Goal: Information Seeking & Learning: Compare options

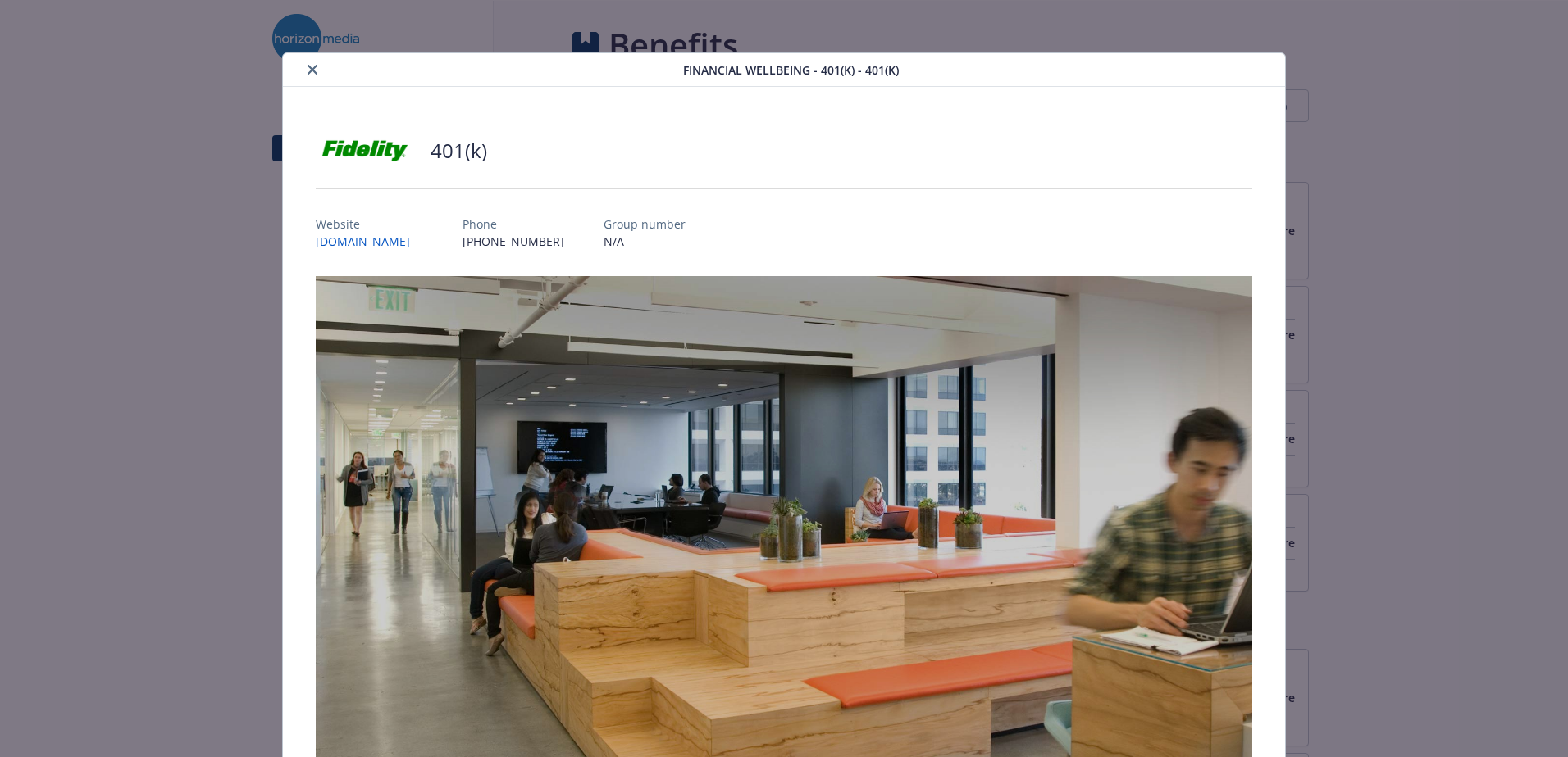
scroll to position [50, 0]
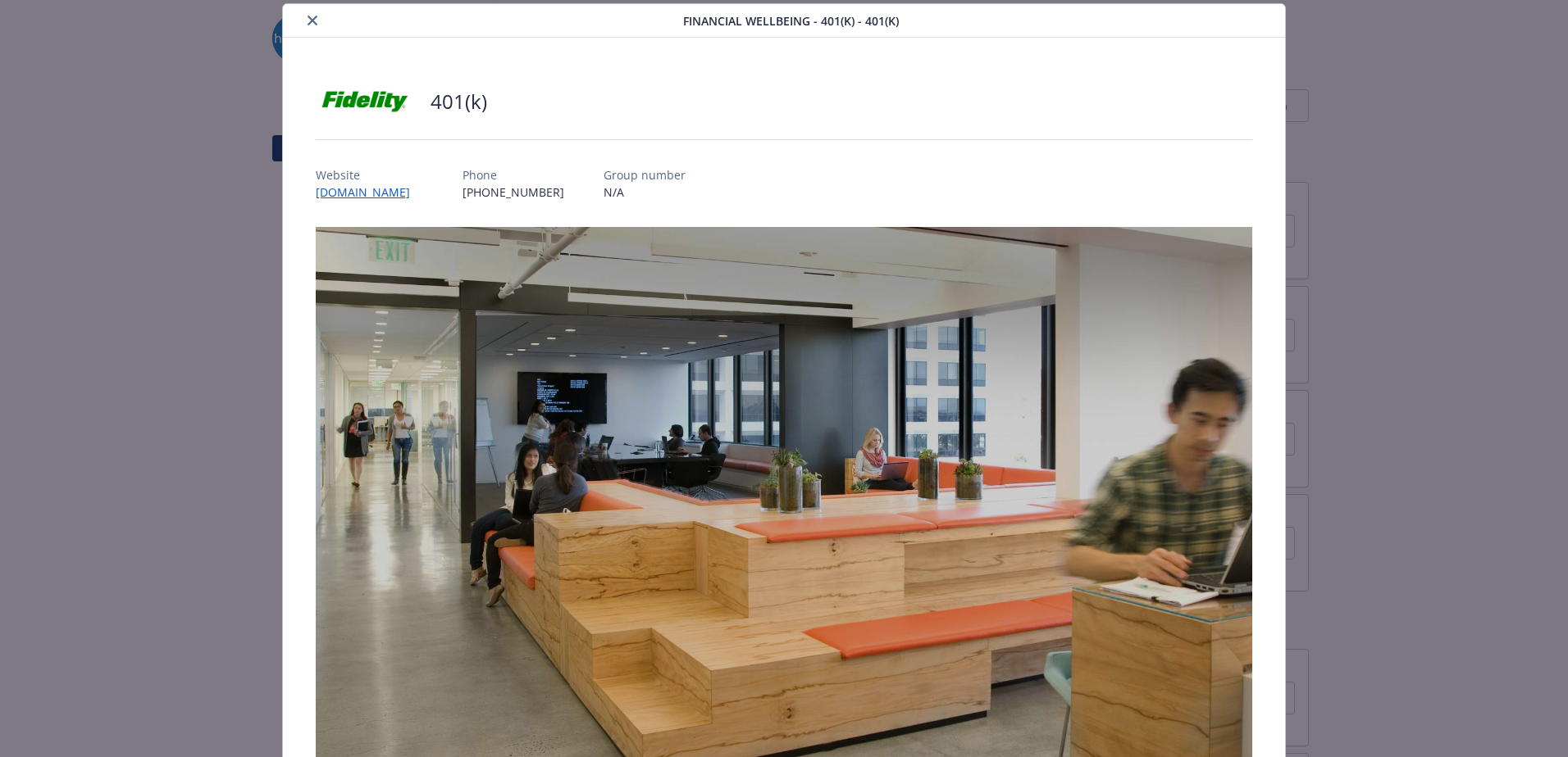
click at [308, 17] on icon "close" at bounding box center [312, 20] width 10 height 10
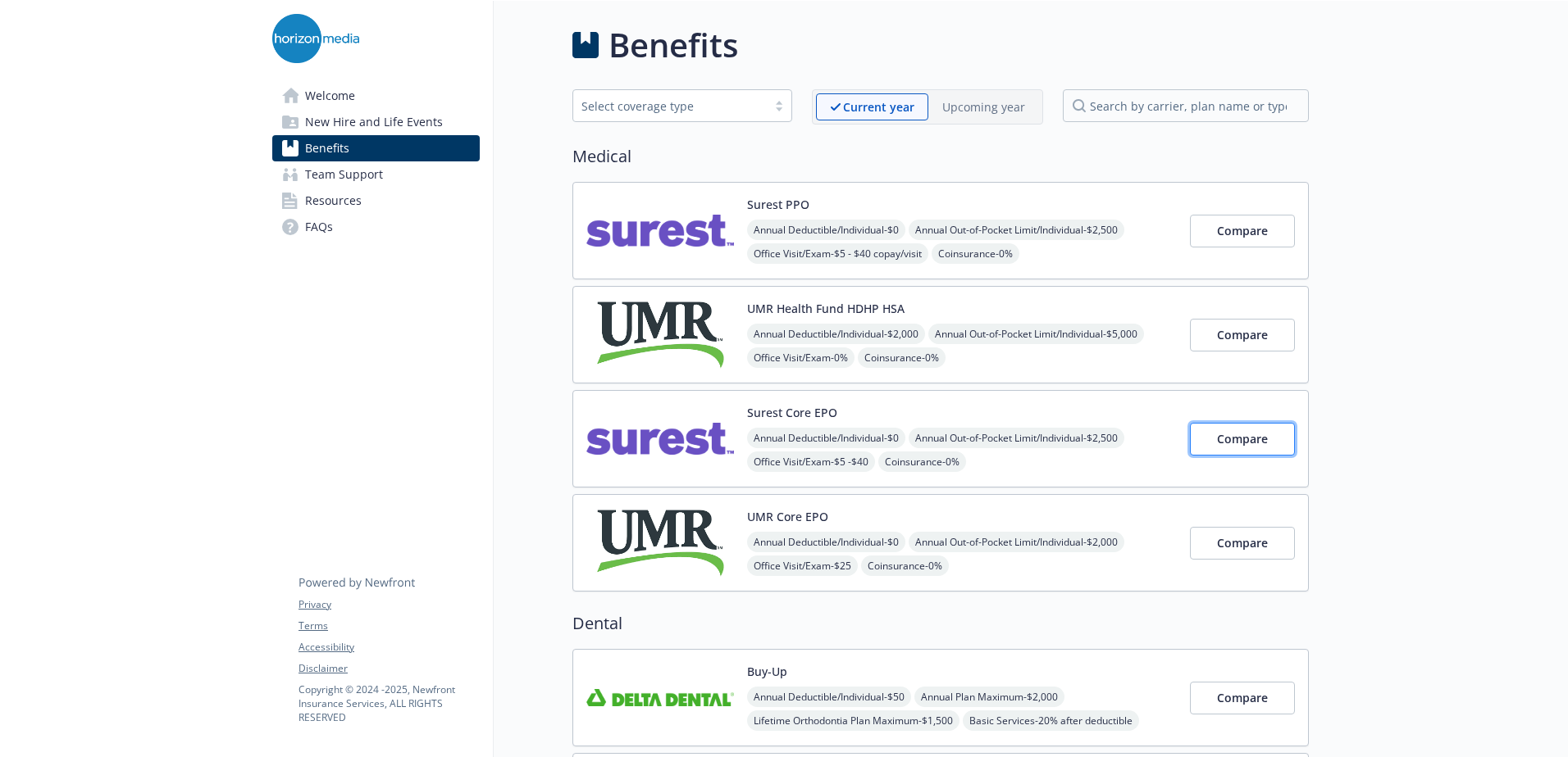
click at [1253, 445] on span "Compare" at bounding box center [1241, 439] width 50 height 16
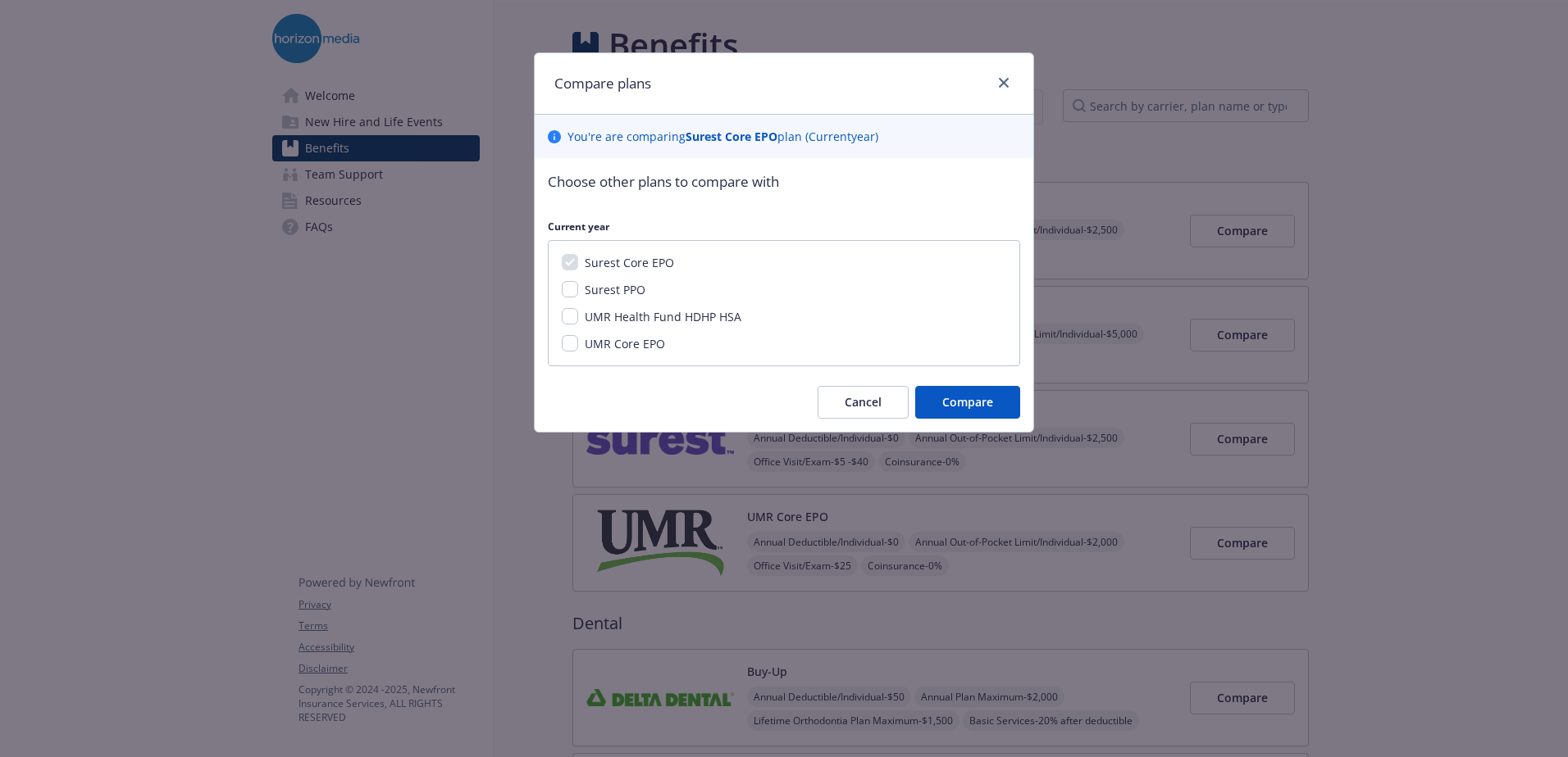
click at [650, 311] on span "UMR Health Fund HDHP HSA" at bounding box center [663, 317] width 157 height 16
click at [578, 311] on input "UMR Health Fund HDHP HSA" at bounding box center [570, 317] width 17 height 17
checkbox input "true"
click at [987, 396] on span "Compare" at bounding box center [967, 402] width 50 height 16
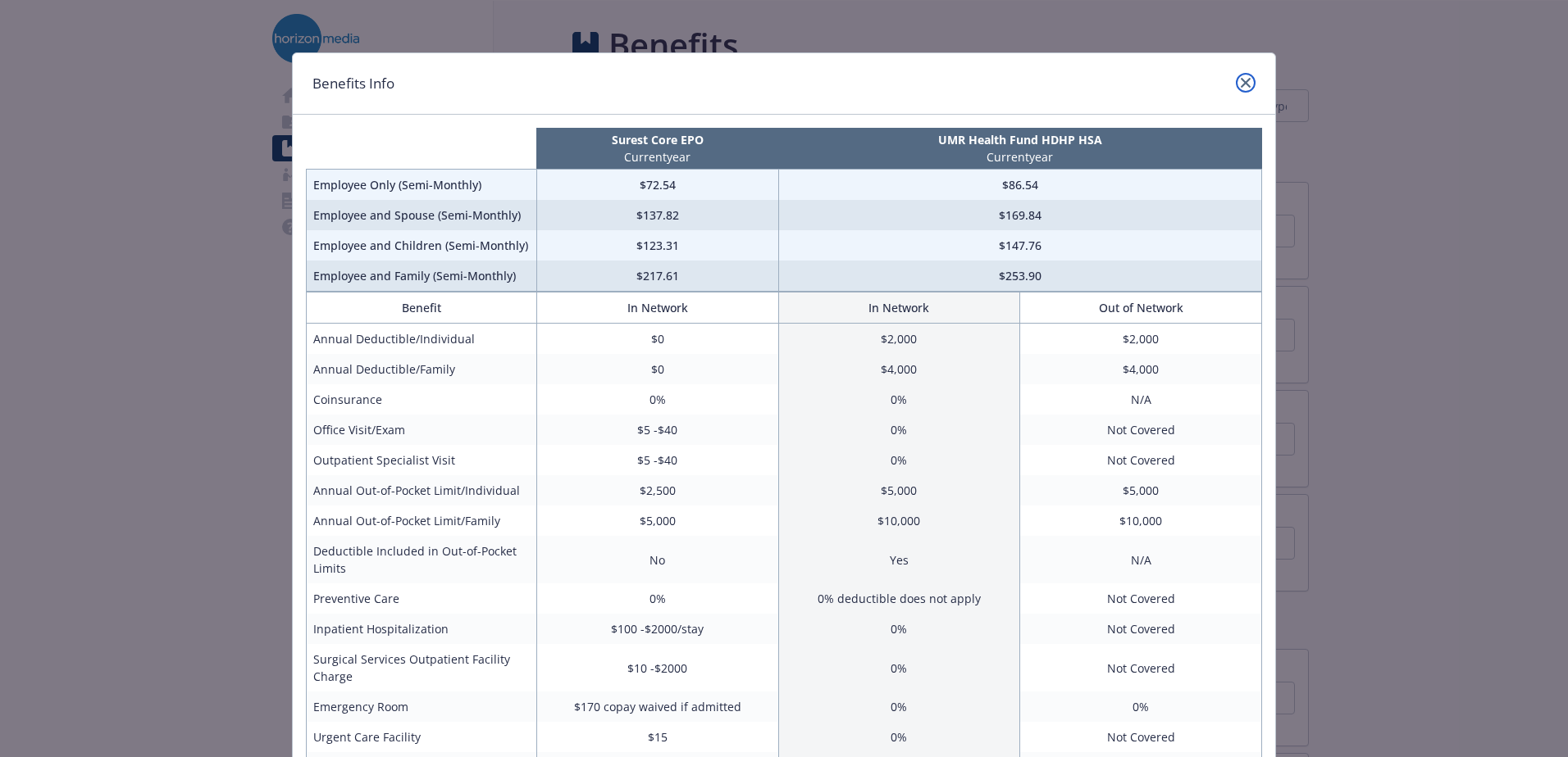
click at [1240, 83] on icon "close" at bounding box center [1245, 83] width 10 height 10
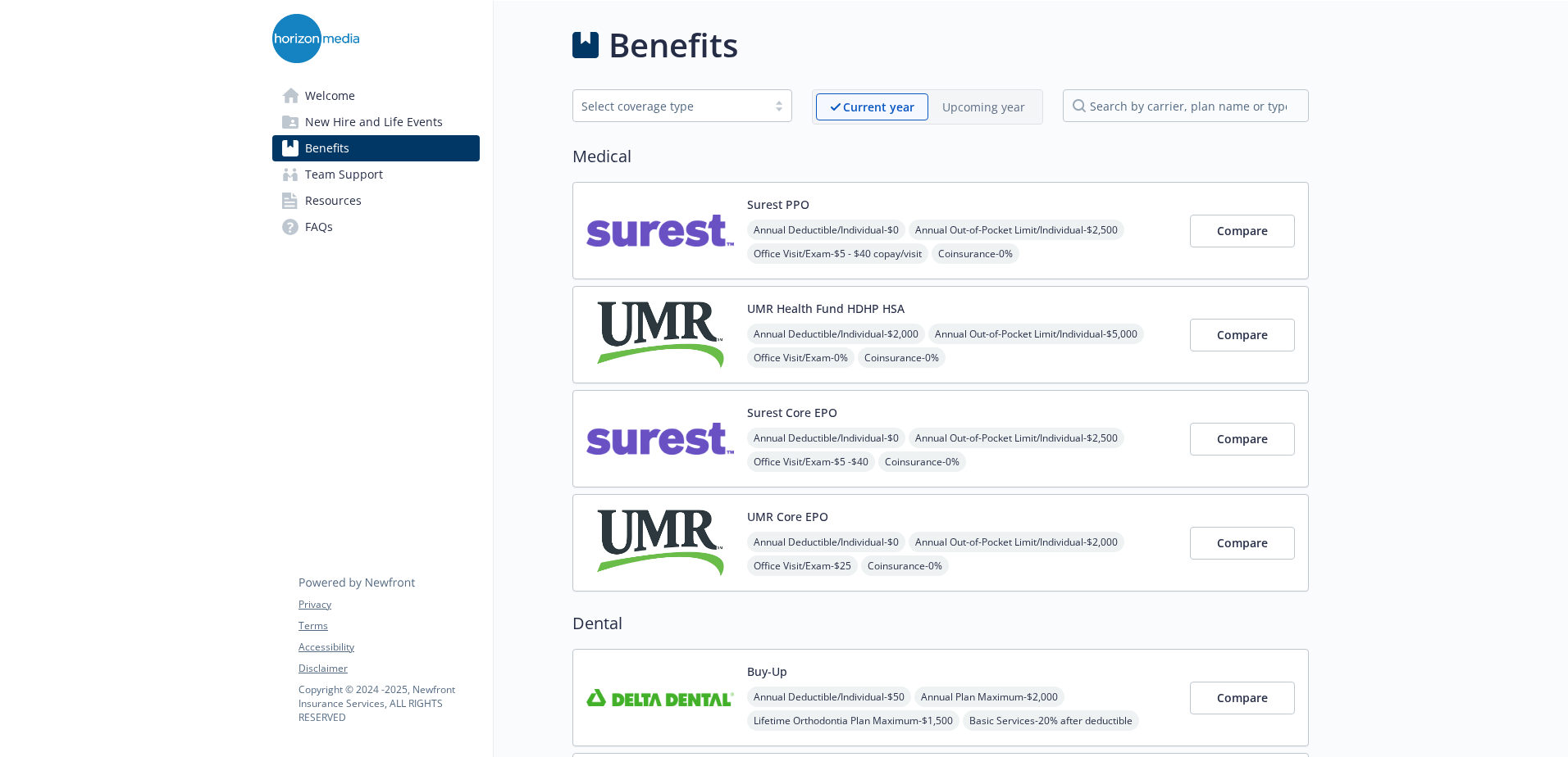
click at [1170, 426] on div "Surest Core EPO Annual Deductible/Individual - $0 Annual Out-of-Pocket Limit/In…" at bounding box center [962, 439] width 430 height 70
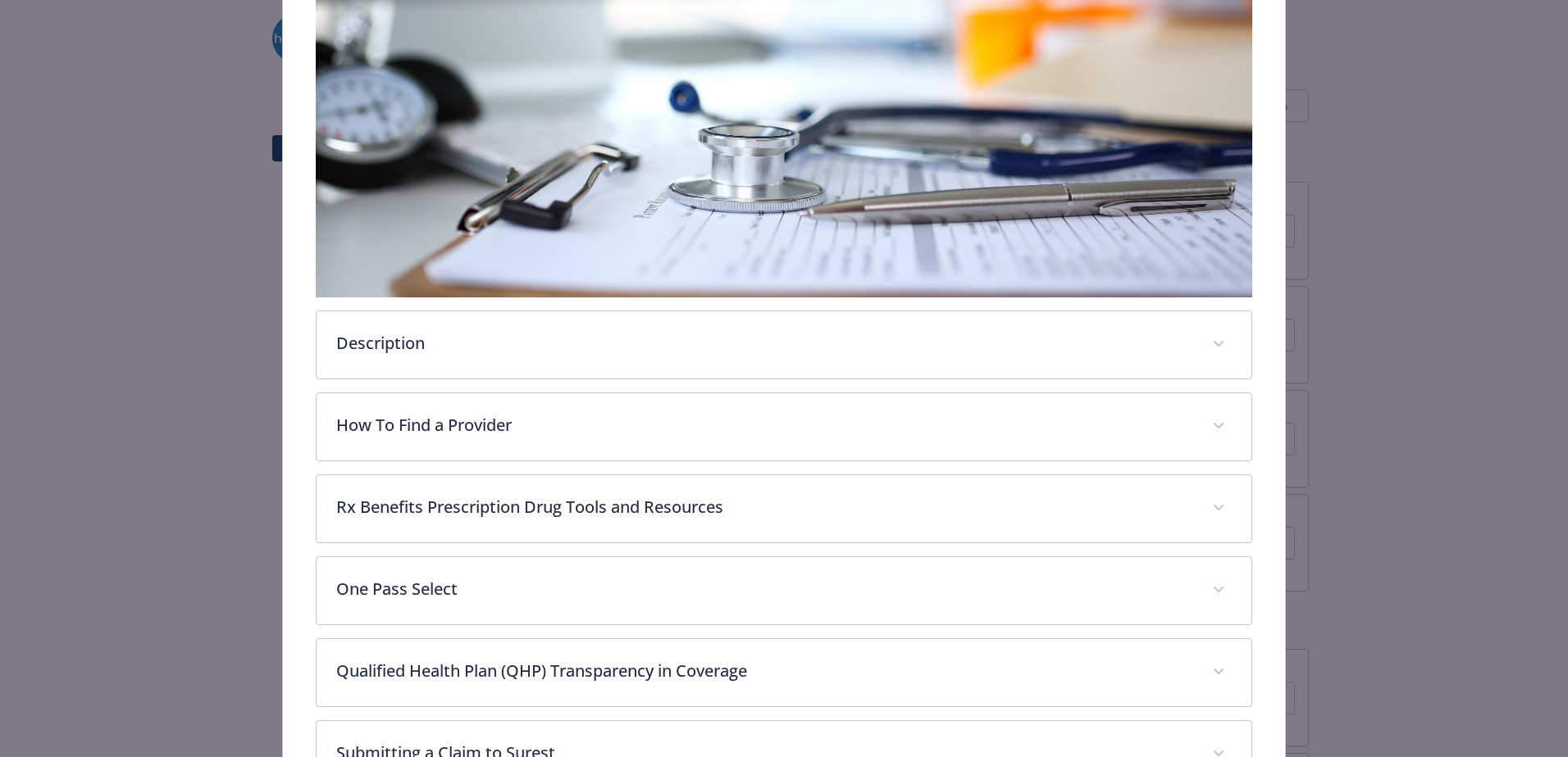
scroll to position [295, 0]
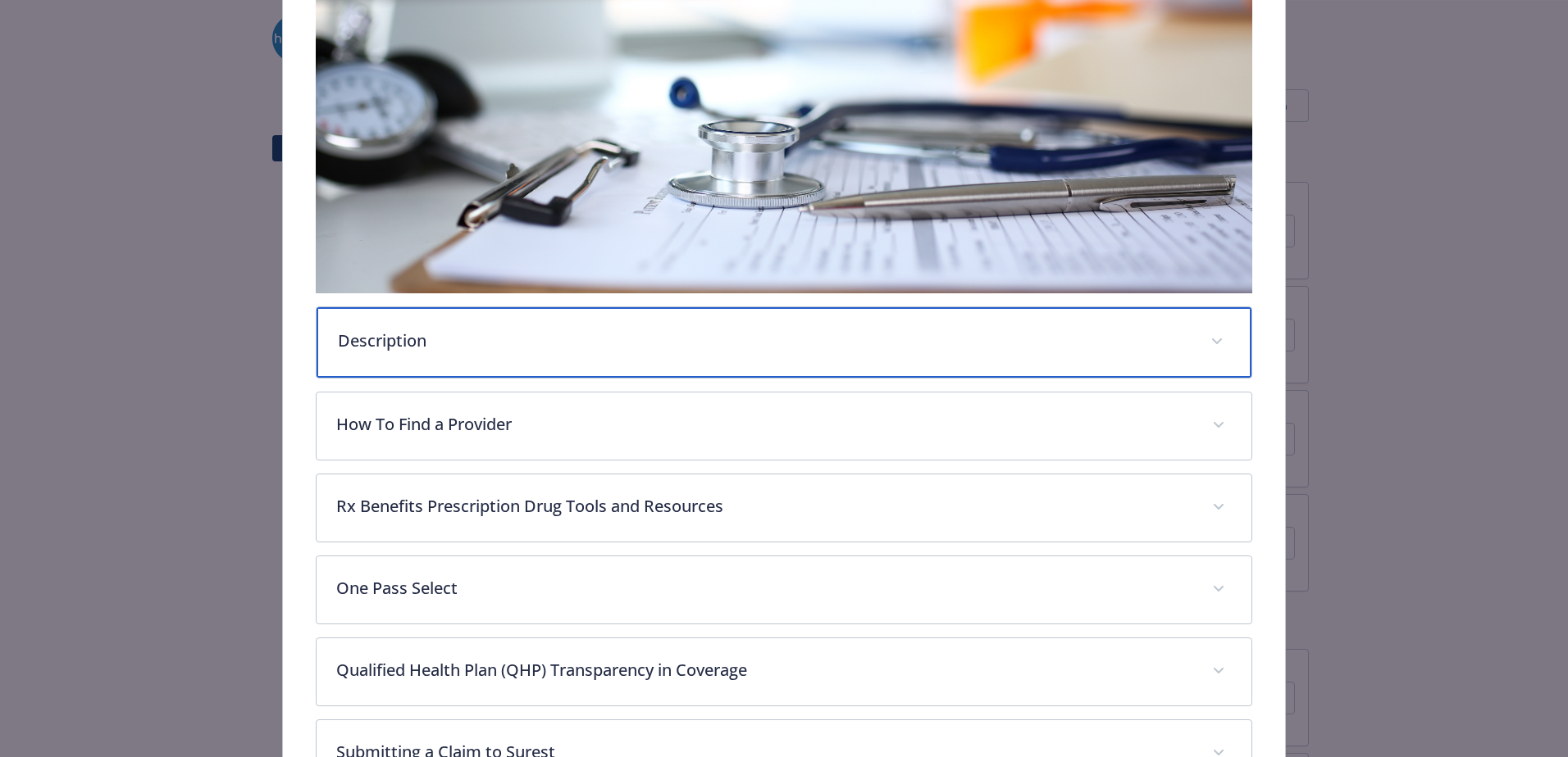
click at [668, 330] on p "Description" at bounding box center [764, 340] width 853 height 25
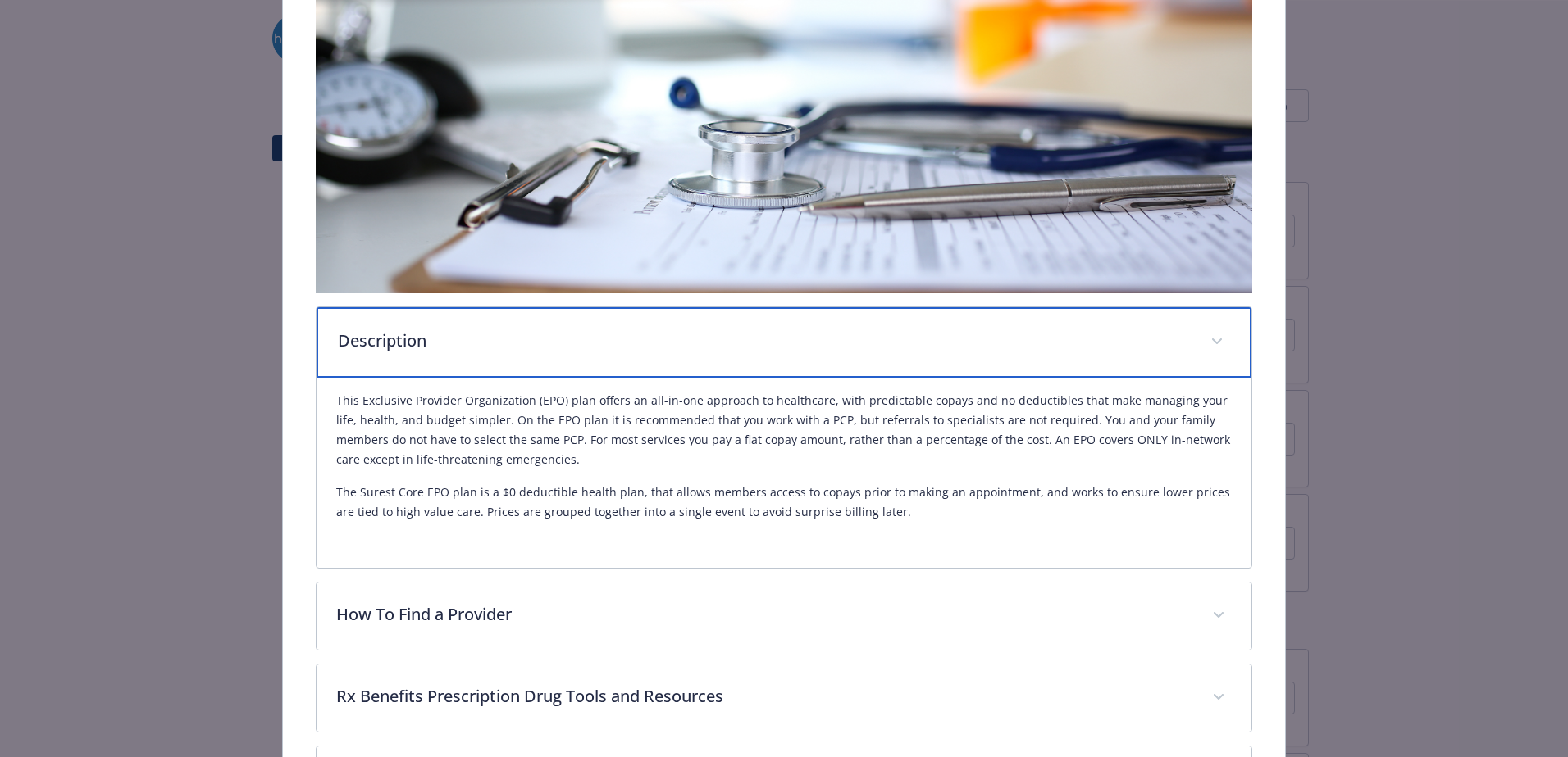
click at [668, 331] on p "Description" at bounding box center [764, 340] width 853 height 25
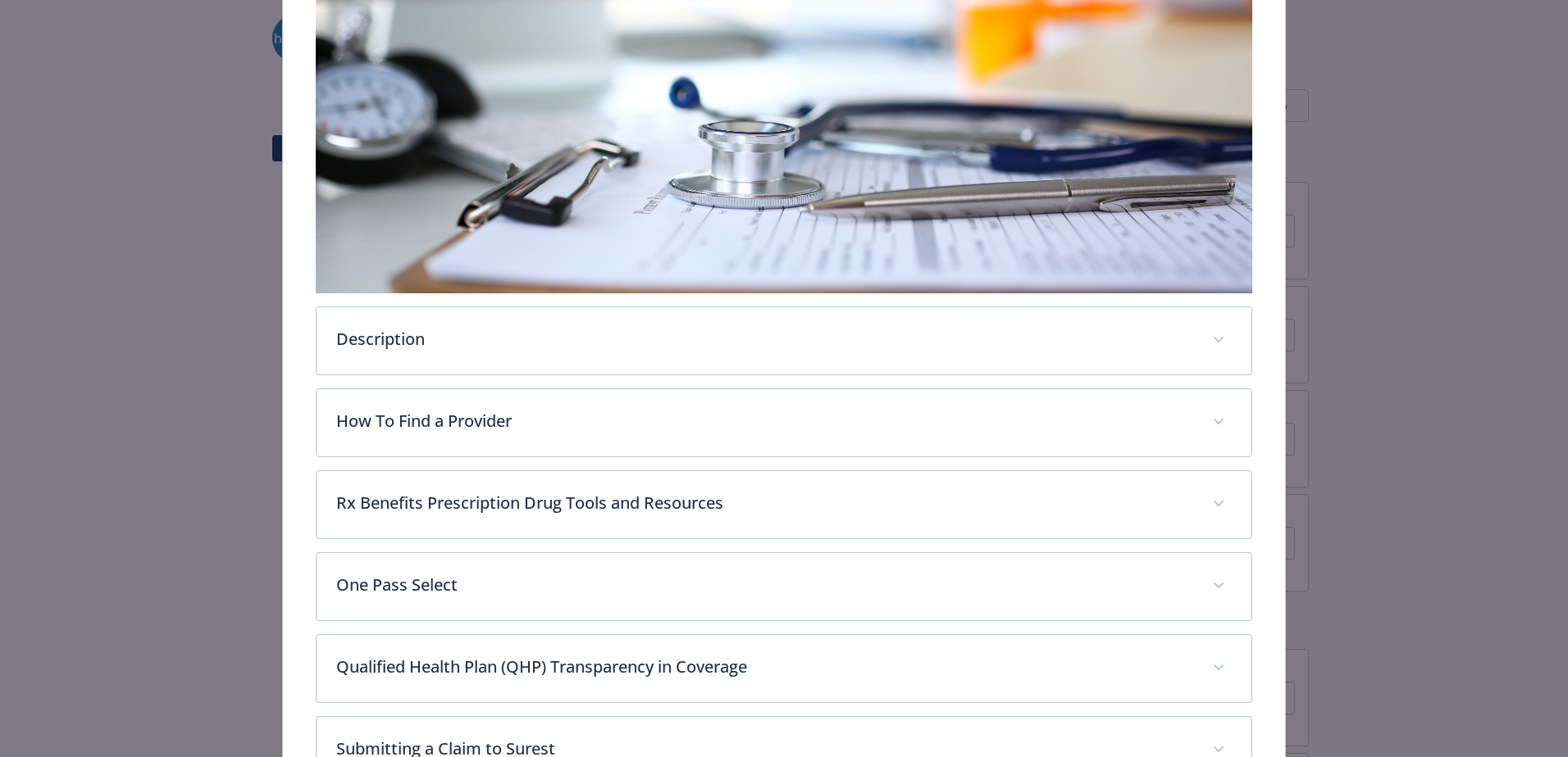
click at [722, 458] on div "Description This Exclusive Provider Organization (EPO) plan offers an all-in-on…" at bounding box center [784, 587] width 936 height 1214
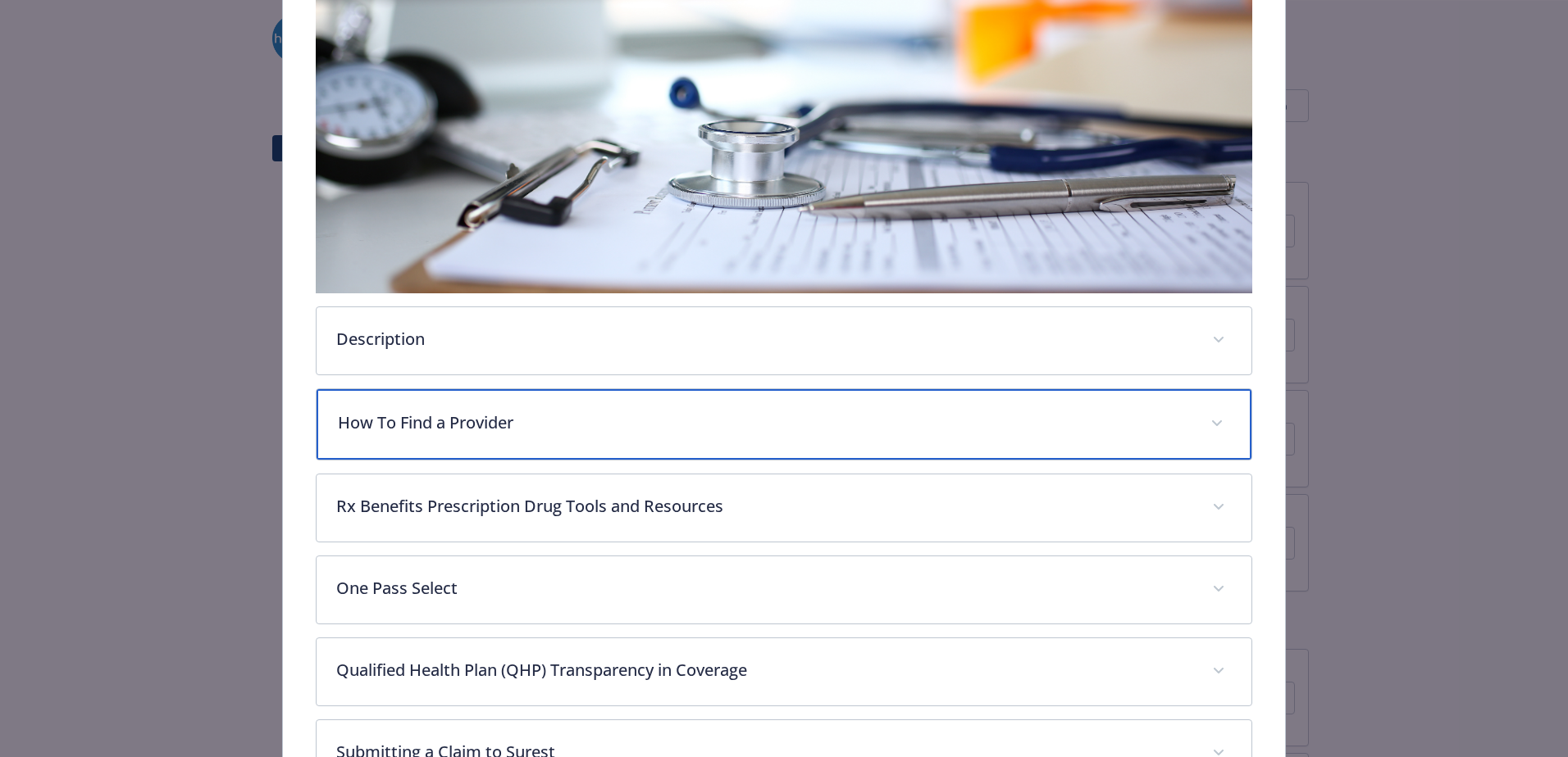
click at [731, 430] on p "How To Find a Provider" at bounding box center [764, 422] width 853 height 25
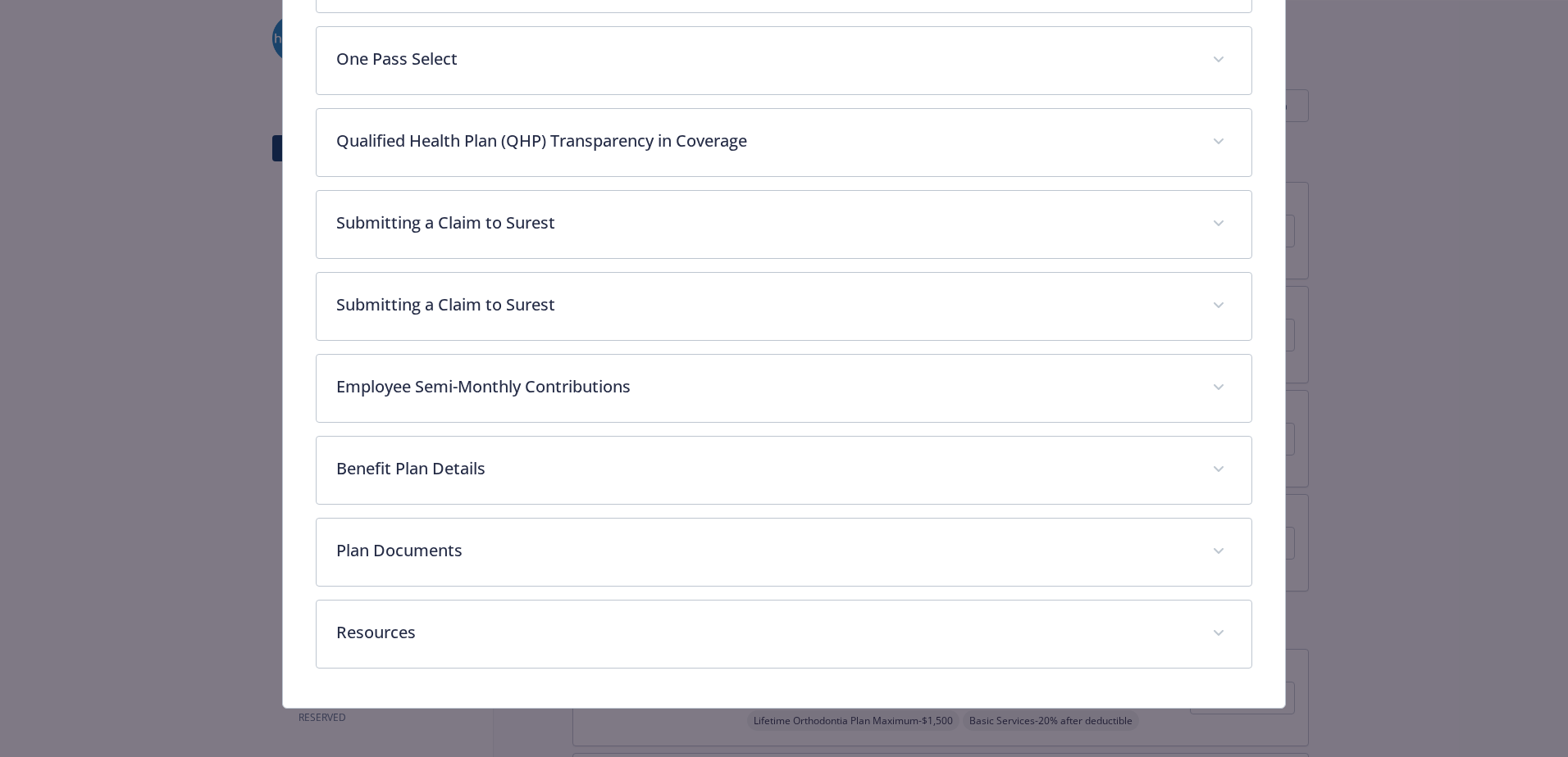
scroll to position [1039, 0]
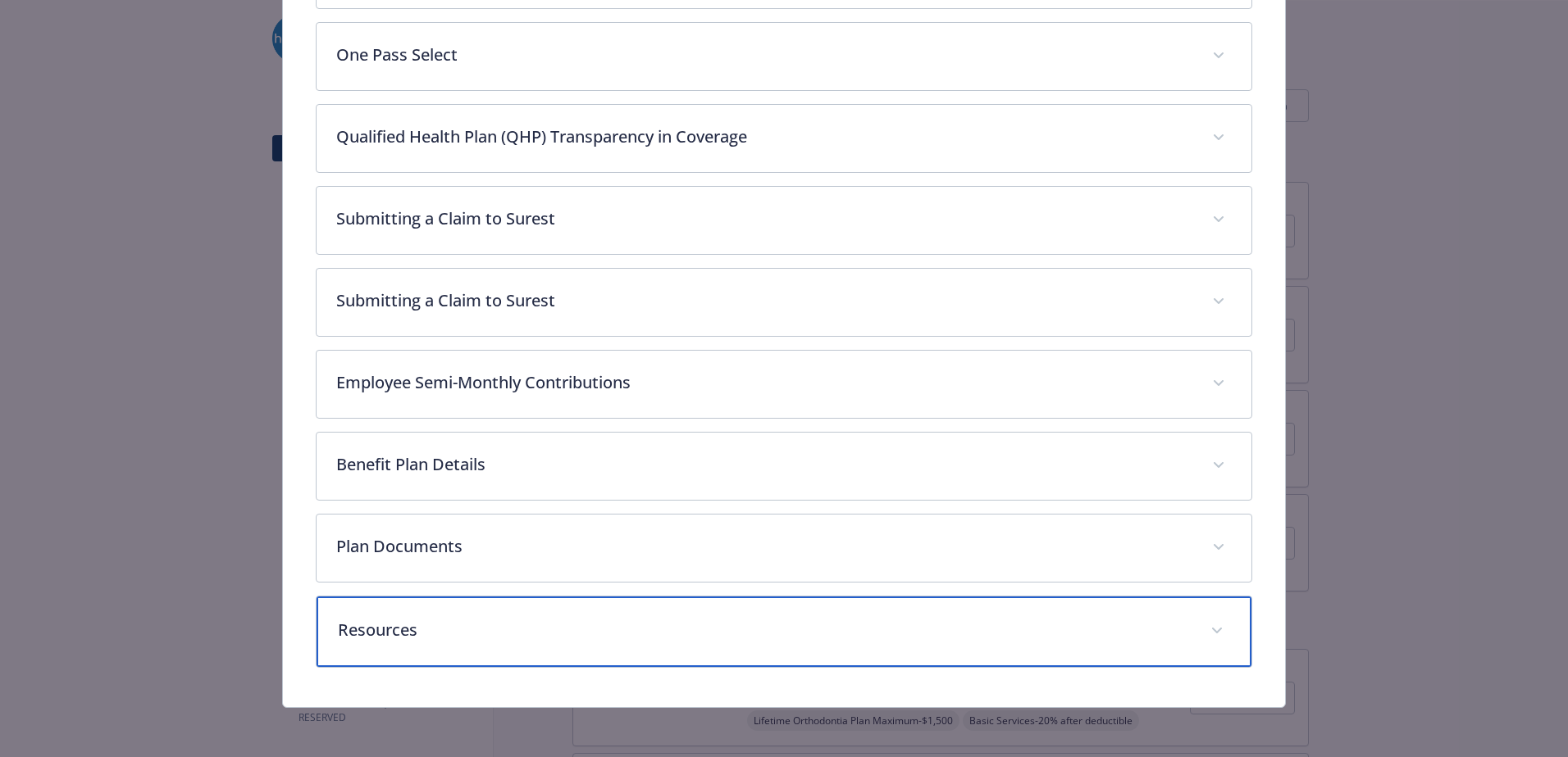
click at [529, 616] on div "Resources" at bounding box center [784, 631] width 935 height 71
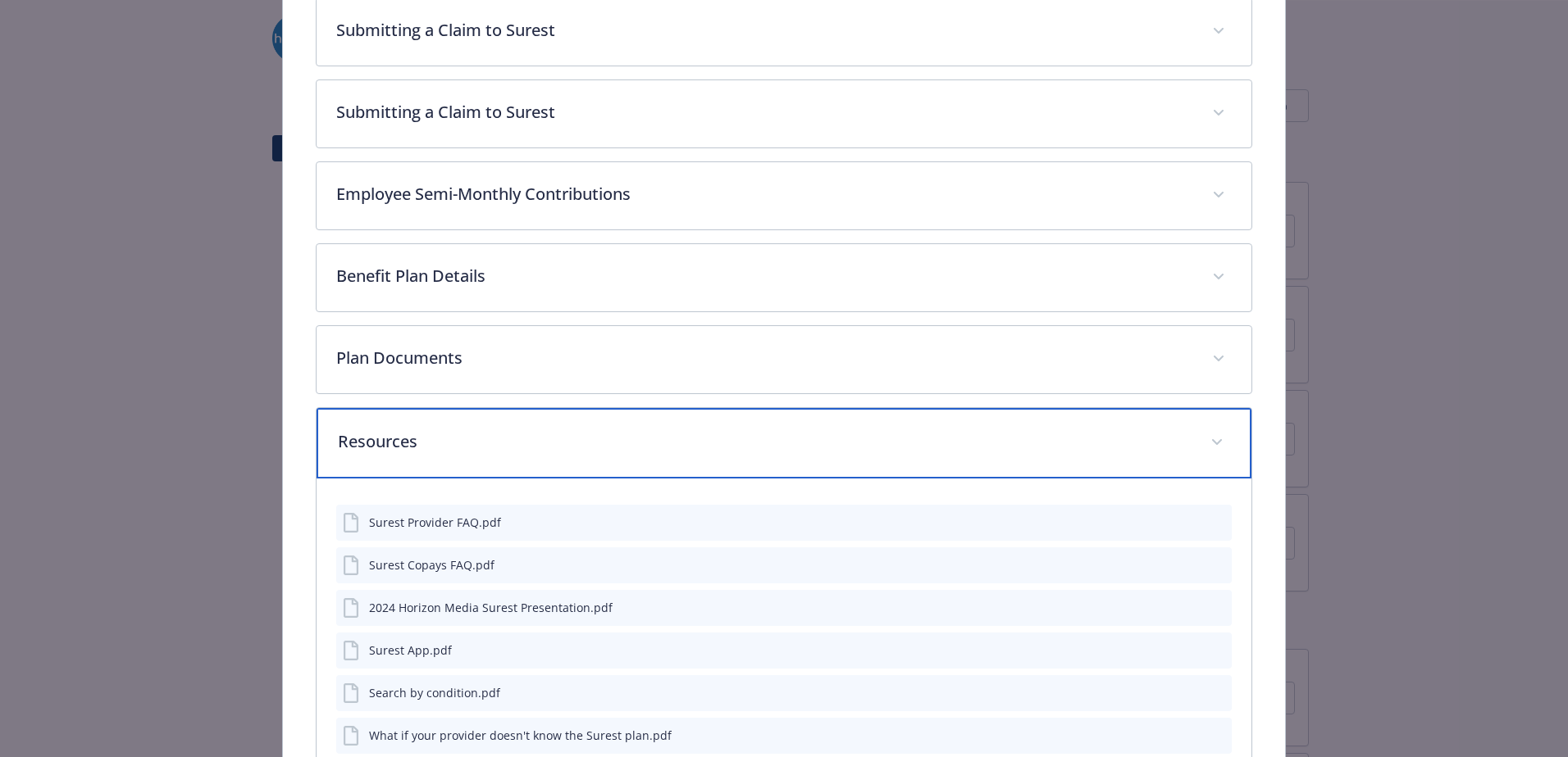
scroll to position [1147, 0]
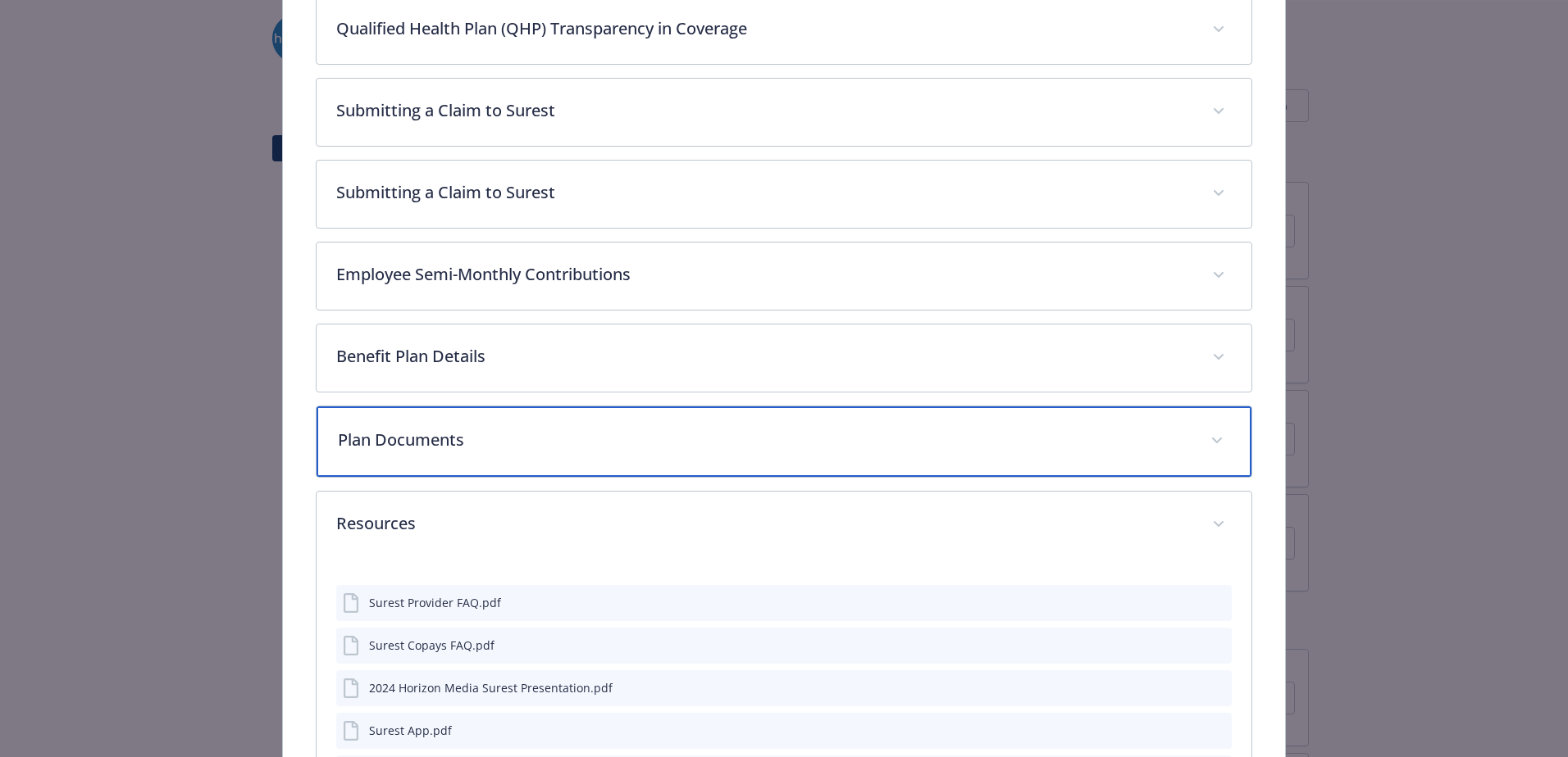
click at [563, 441] on p "Plan Documents" at bounding box center [764, 440] width 853 height 25
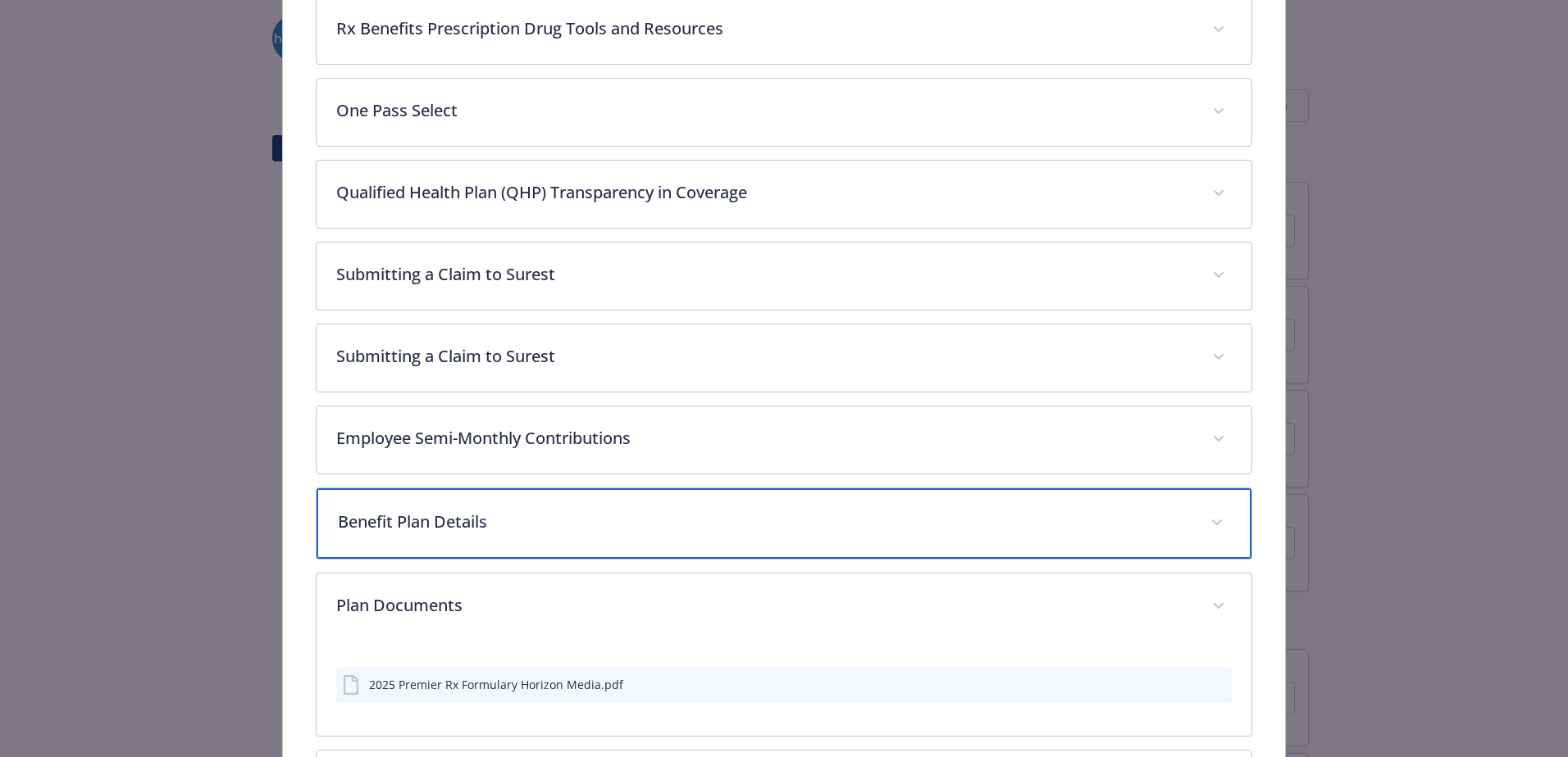
click at [875, 515] on p "Benefit Plan Details" at bounding box center [764, 522] width 853 height 25
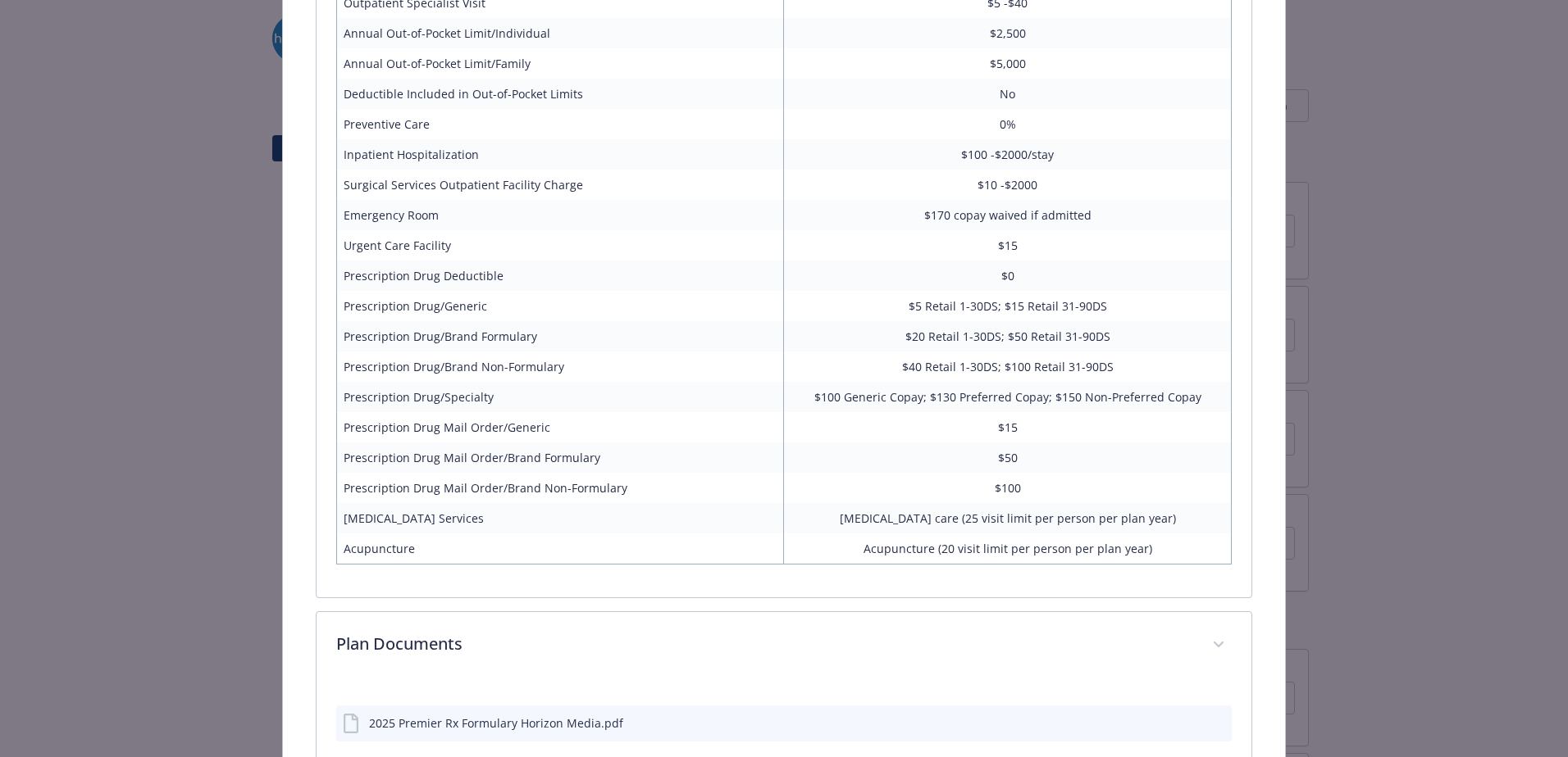
scroll to position [1310, 0]
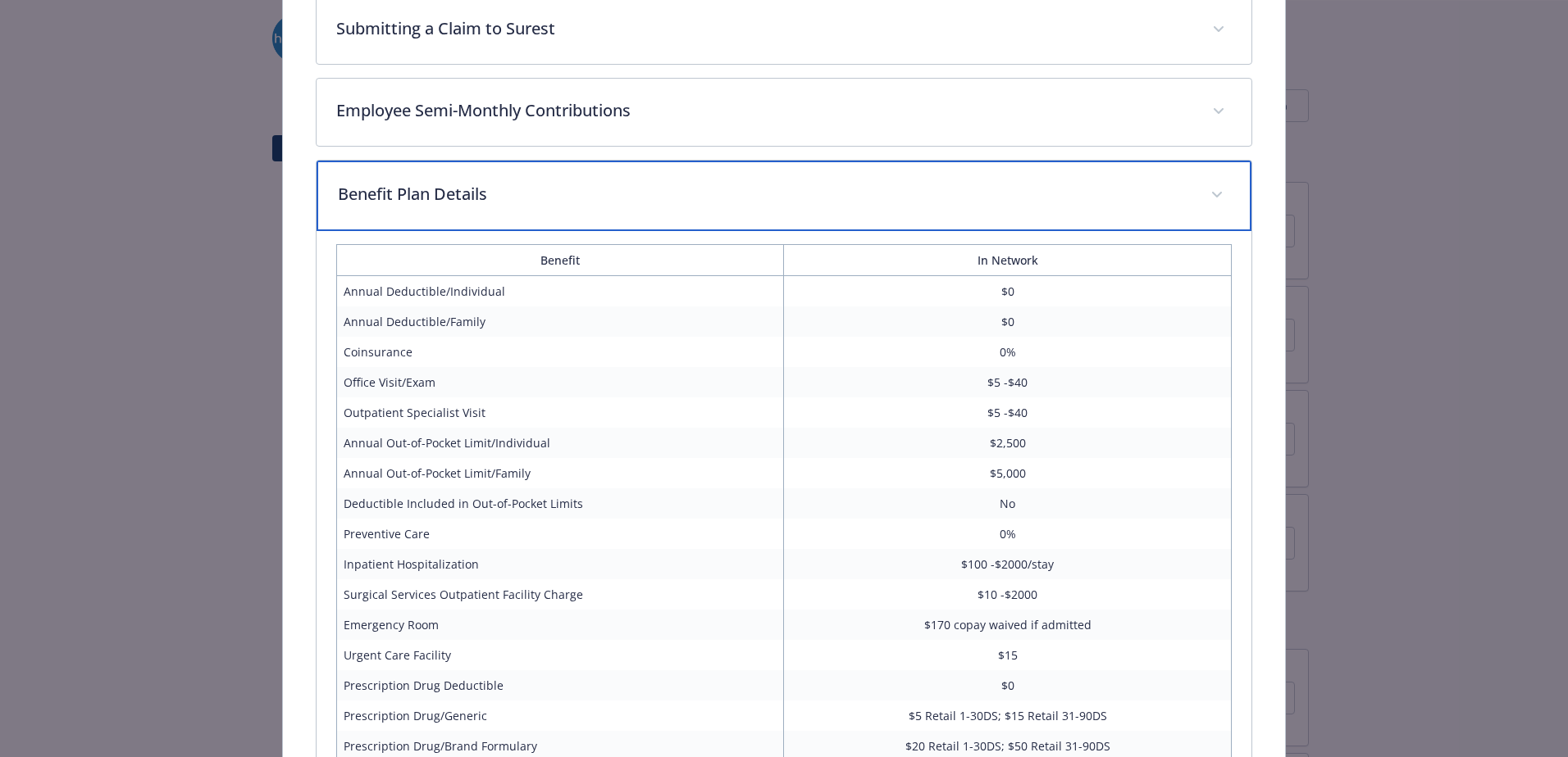
click at [834, 203] on p "Benefit Plan Details" at bounding box center [764, 194] width 853 height 25
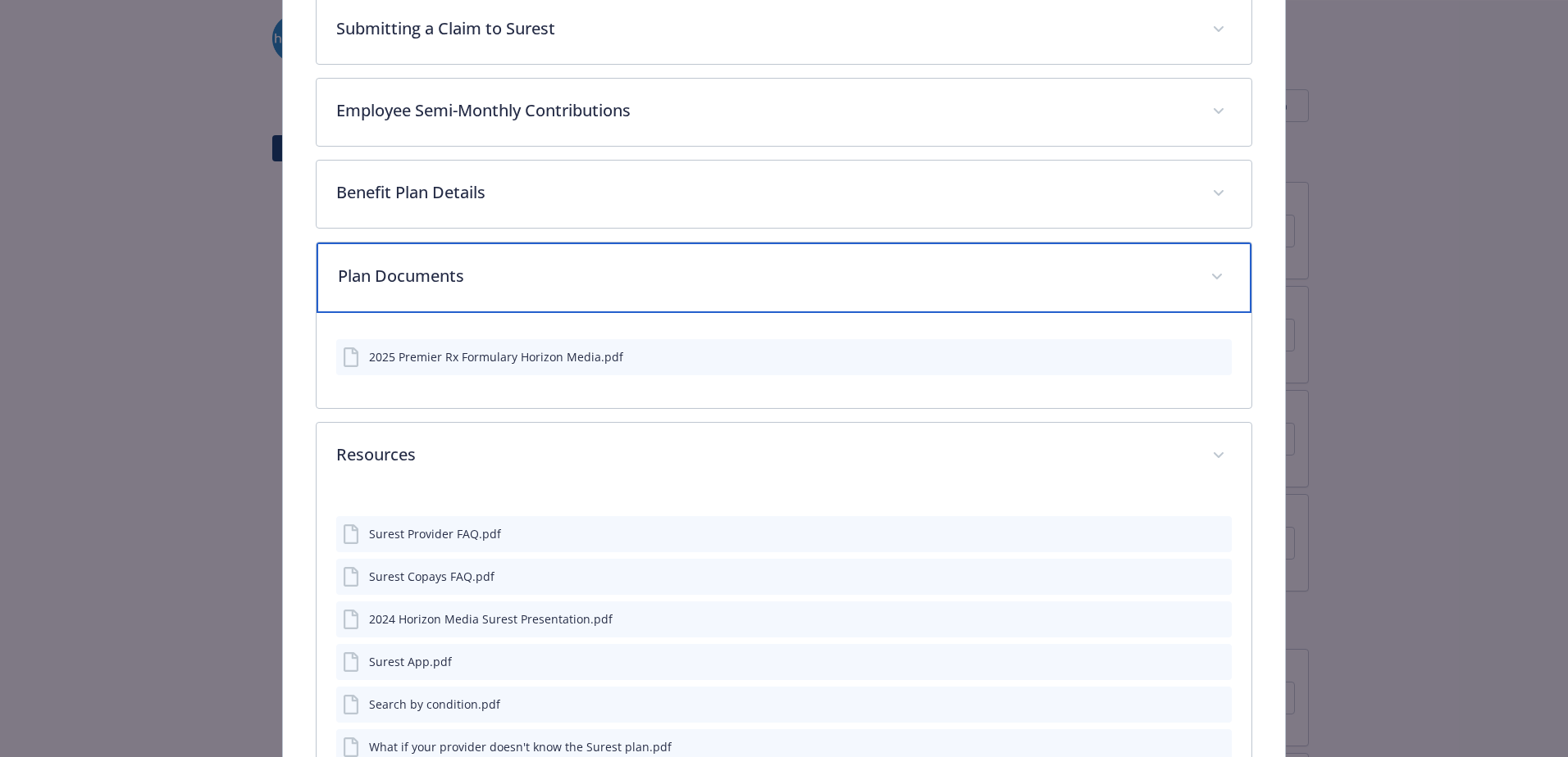
click at [633, 261] on div "Plan Documents" at bounding box center [784, 277] width 935 height 71
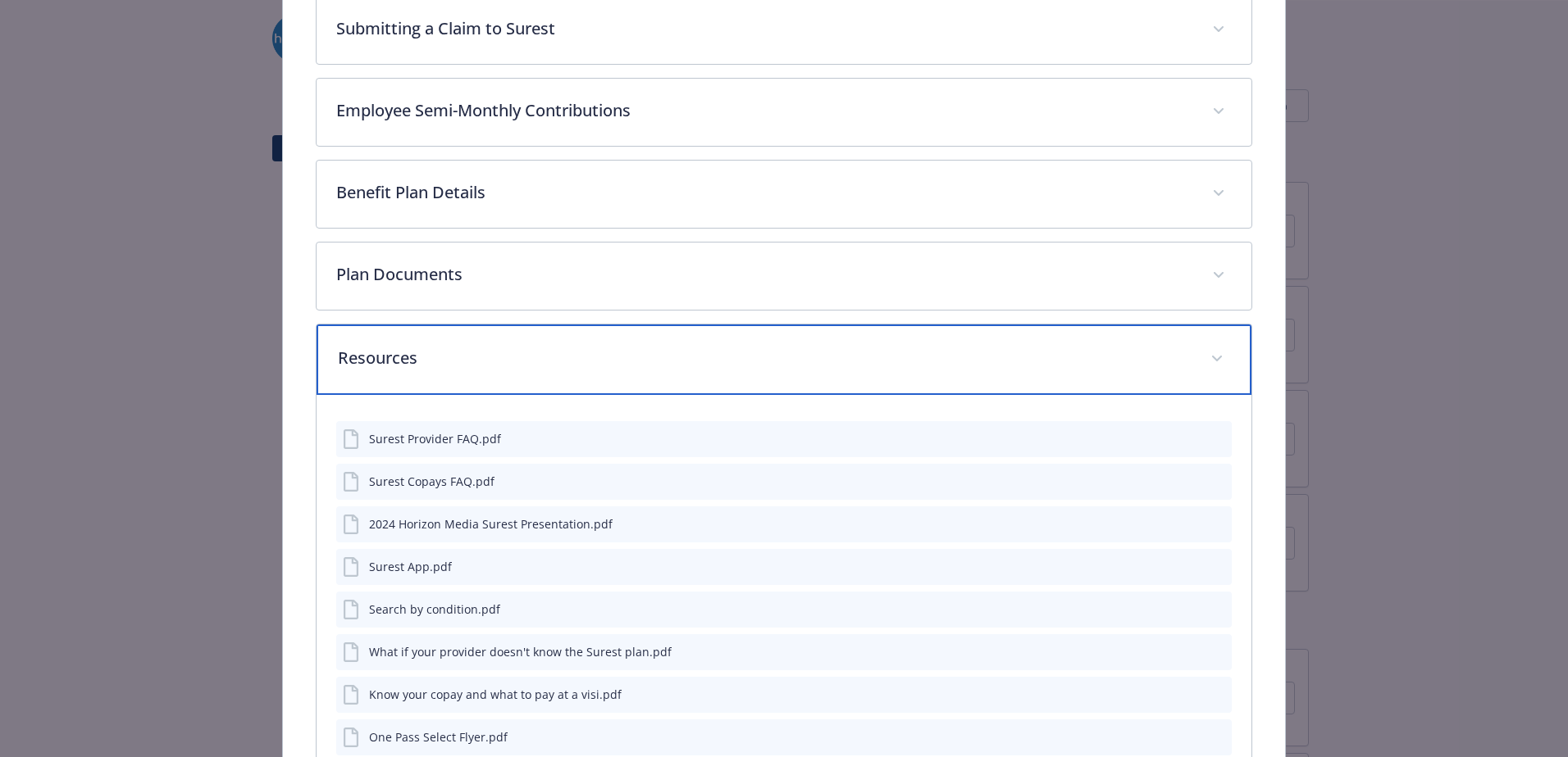
click at [644, 362] on p "Resources" at bounding box center [764, 358] width 853 height 25
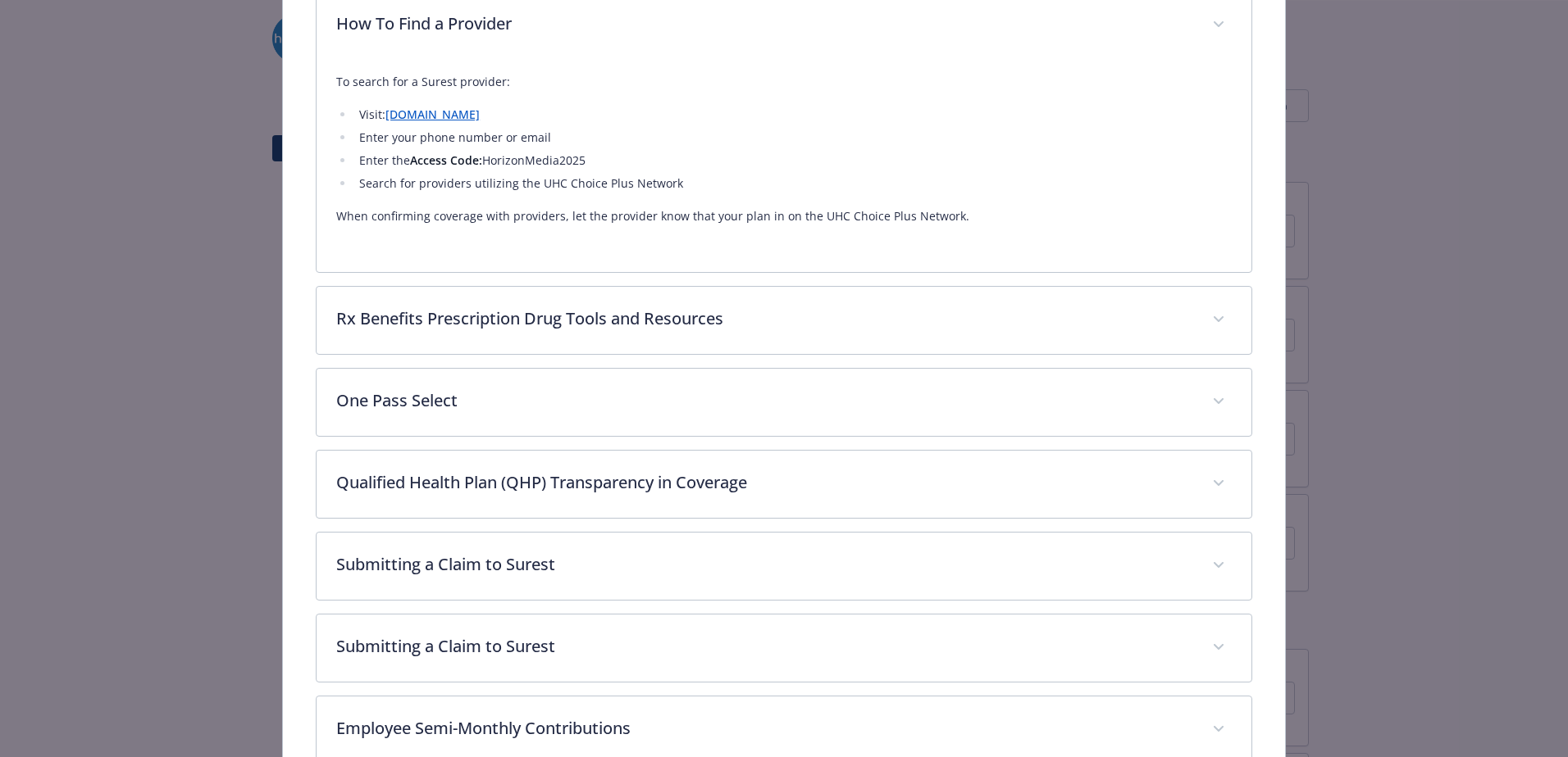
scroll to position [793, 0]
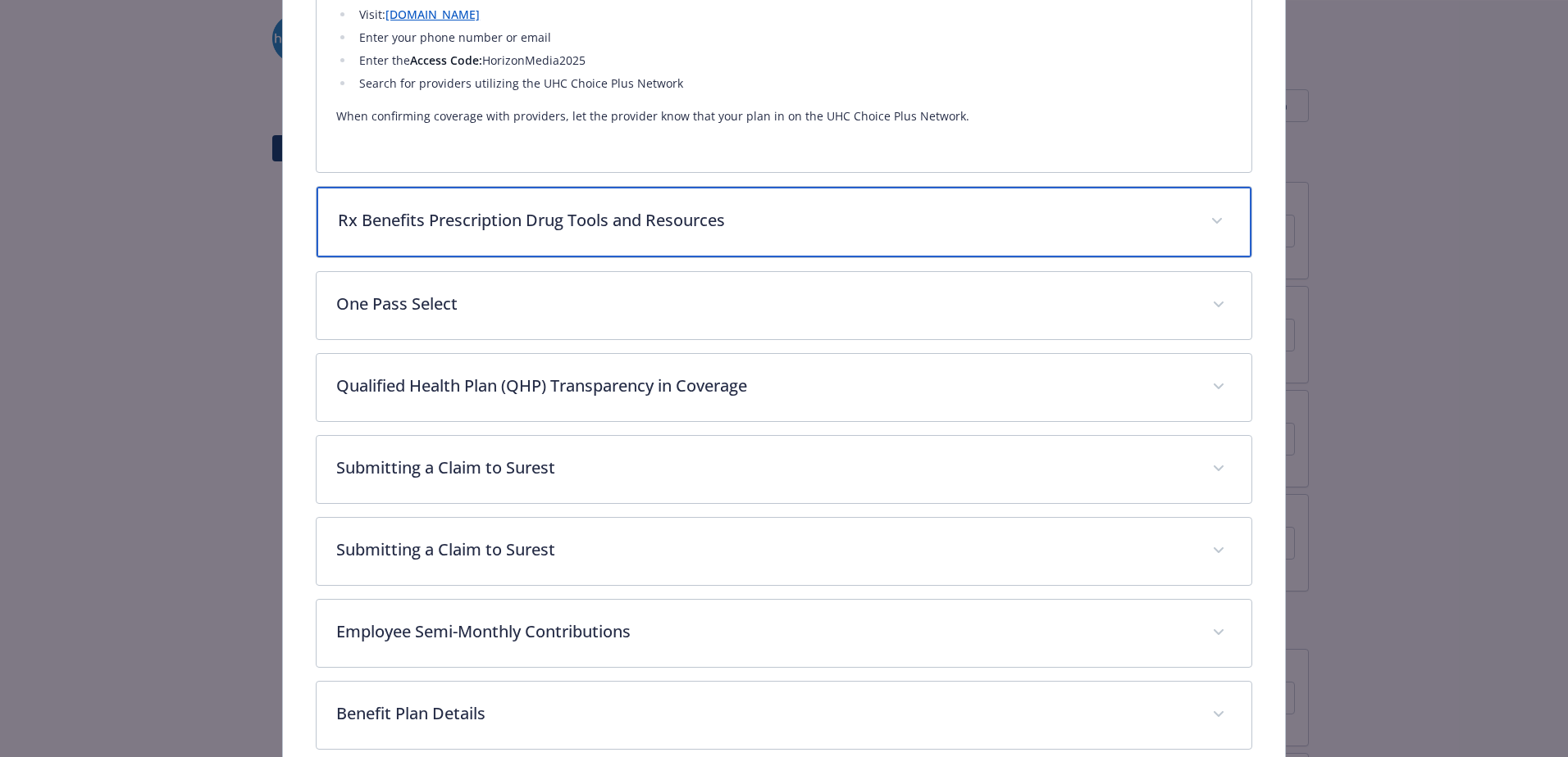
click at [690, 232] on div "Rx Benefits Prescription Drug Tools and Resources" at bounding box center [784, 222] width 935 height 71
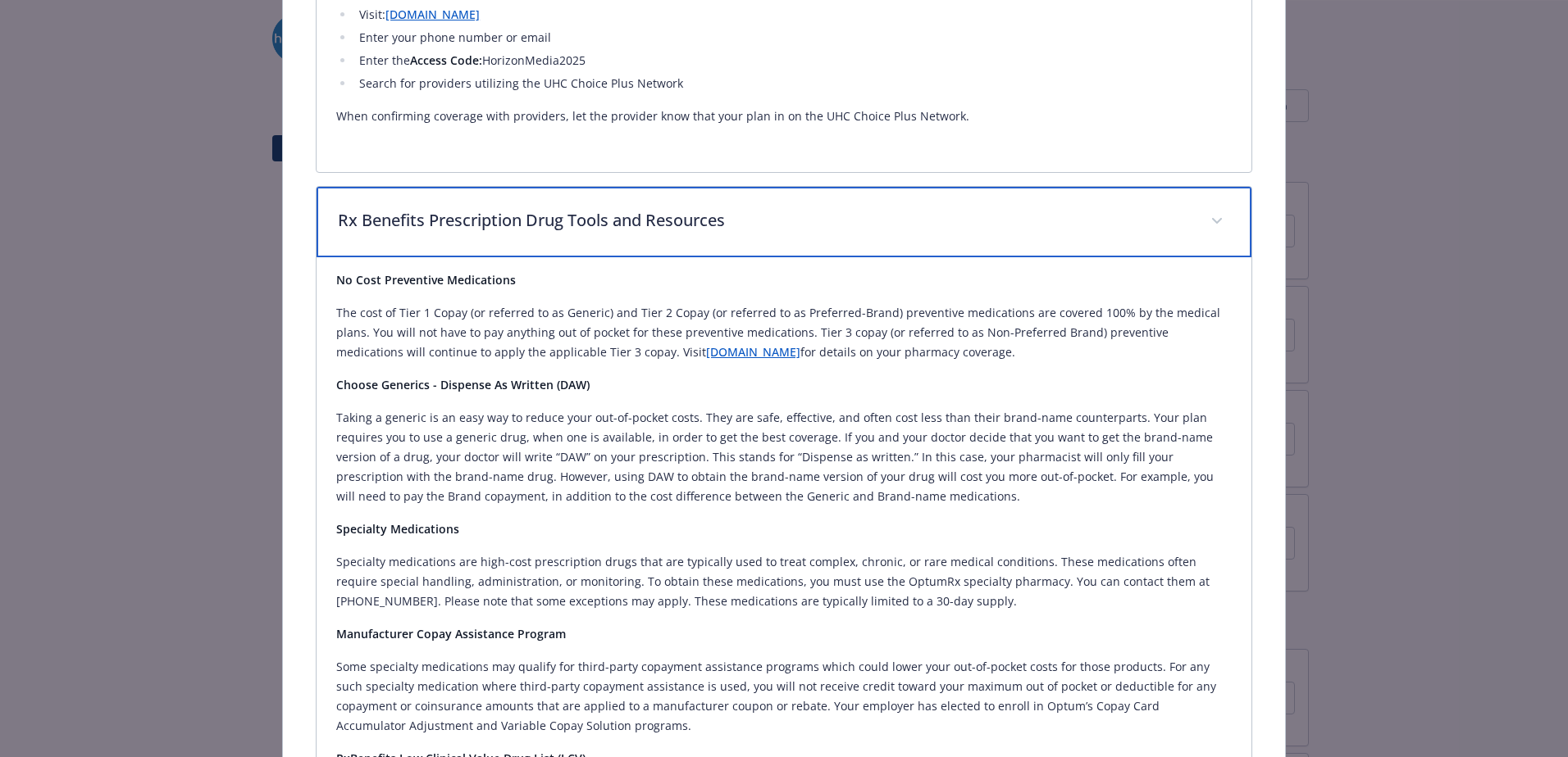
click at [690, 232] on div "Rx Benefits Prescription Drug Tools and Resources" at bounding box center [784, 222] width 935 height 71
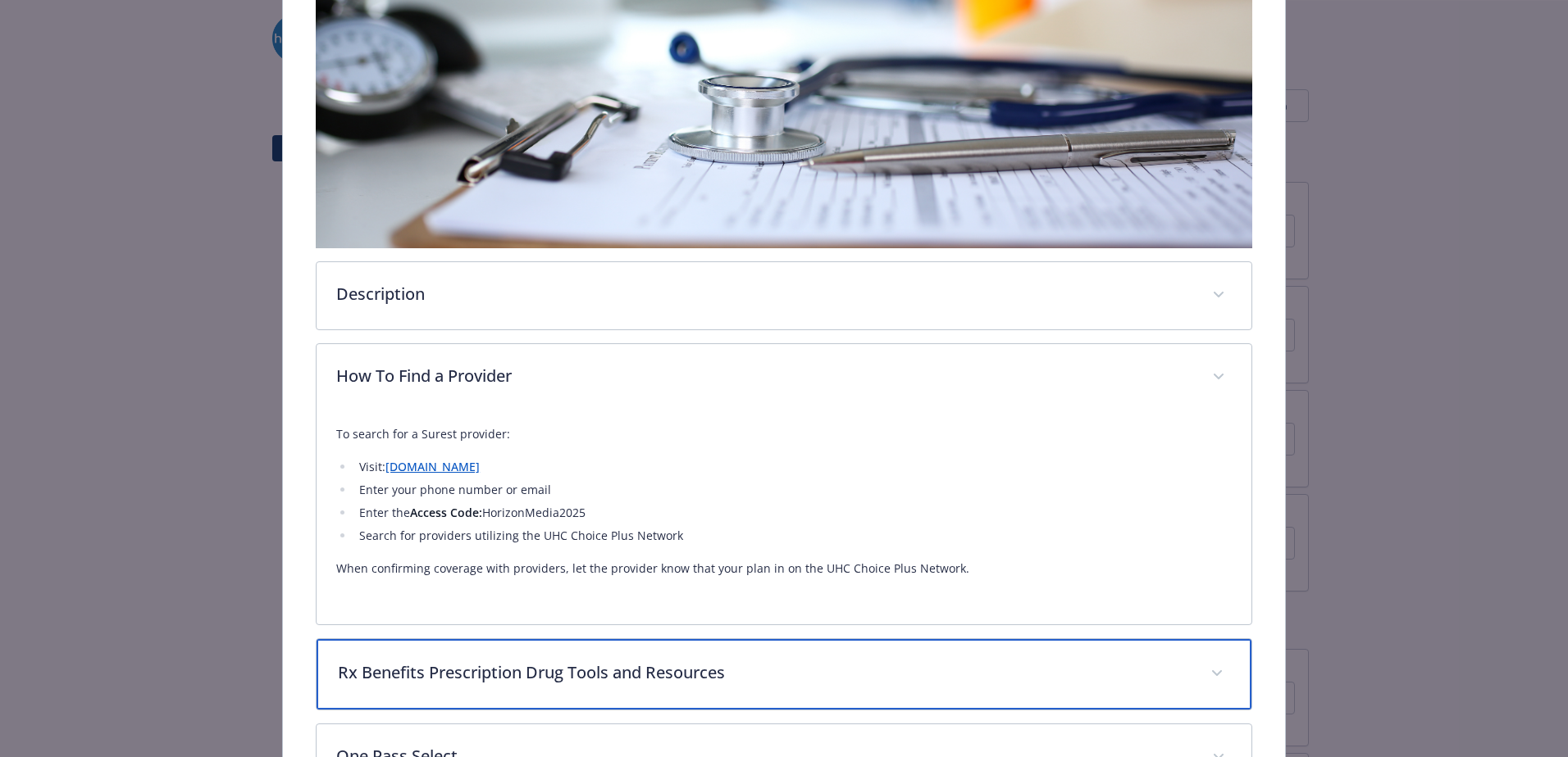
scroll to position [301, 0]
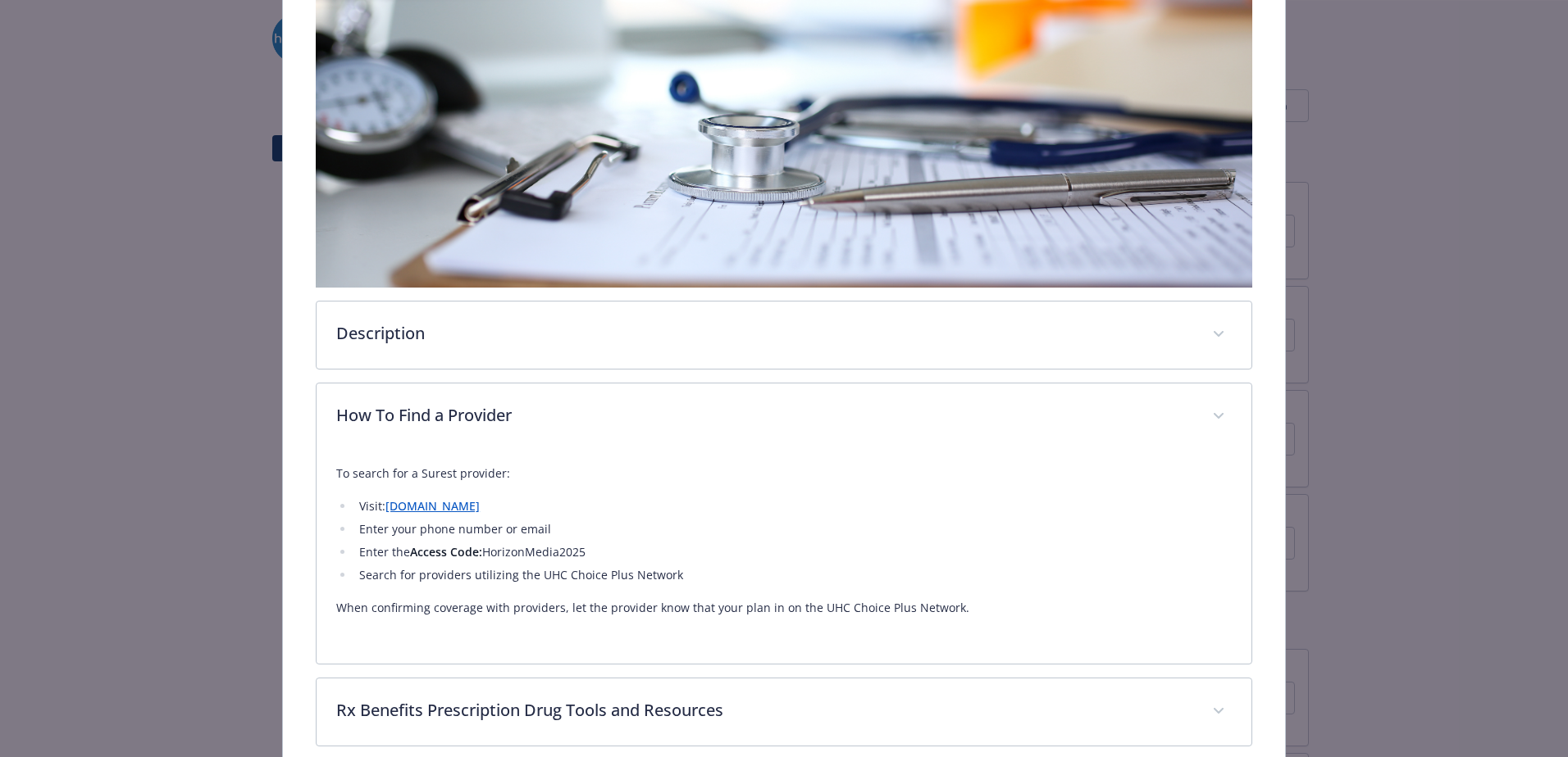
click at [525, 542] on li "Enter the Access Code: HorizonMedia2025" at bounding box center [793, 551] width 878 height 19
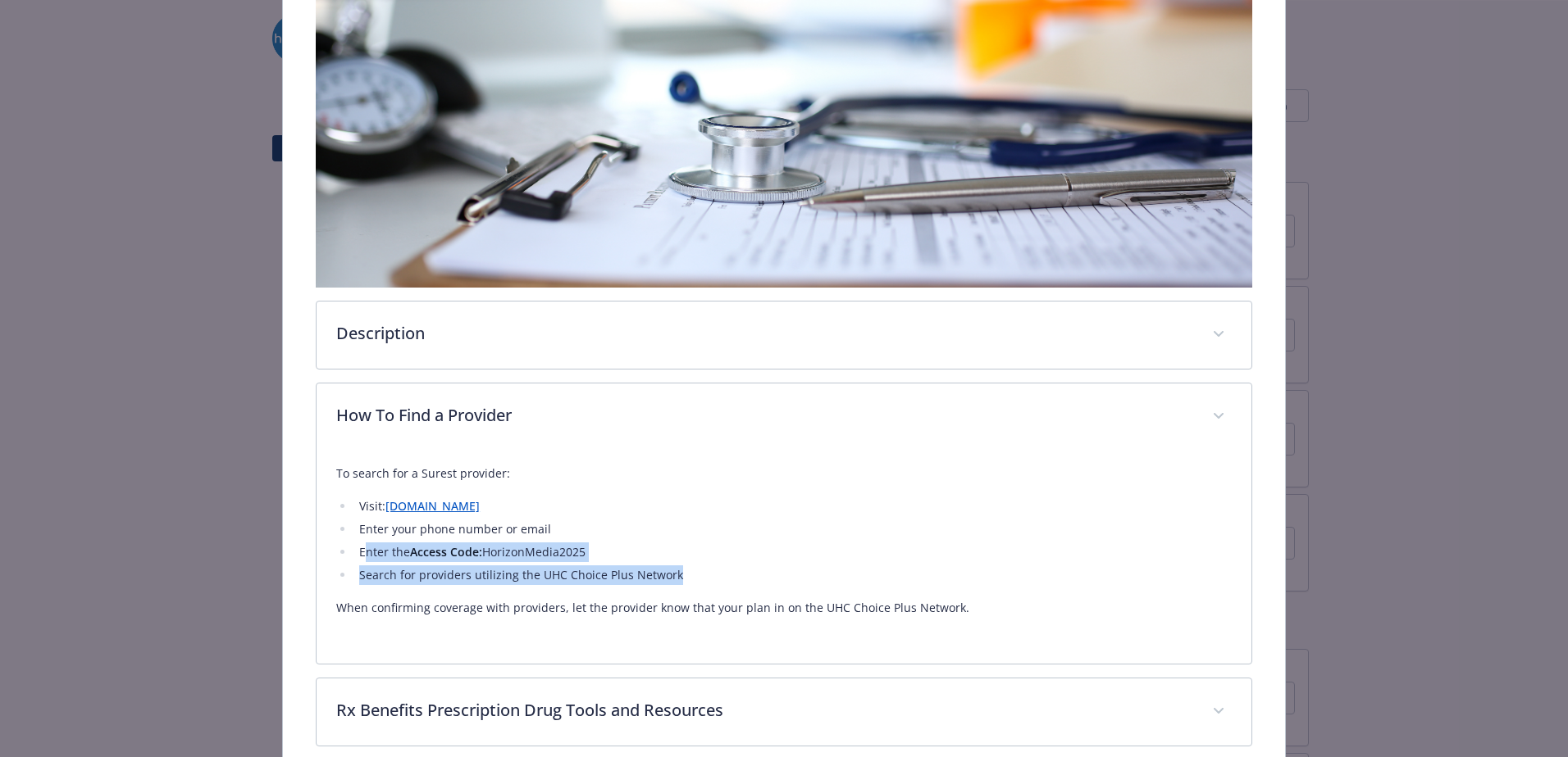
drag, startPoint x: 678, startPoint y: 563, endPoint x: 364, endPoint y: 546, distance: 314.5
click at [364, 546] on ul "Visit: join.surest.com Enter your phone number or email Enter the Access Code: …" at bounding box center [783, 540] width 895 height 88
copy ul "nter the Access Code: HorizonMedia2025 Search for providers utilizing the UHC C…"
click at [433, 503] on link "join.surest.com" at bounding box center [432, 506] width 95 height 16
drag, startPoint x: 650, startPoint y: 556, endPoint x: 582, endPoint y: 556, distance: 68.0
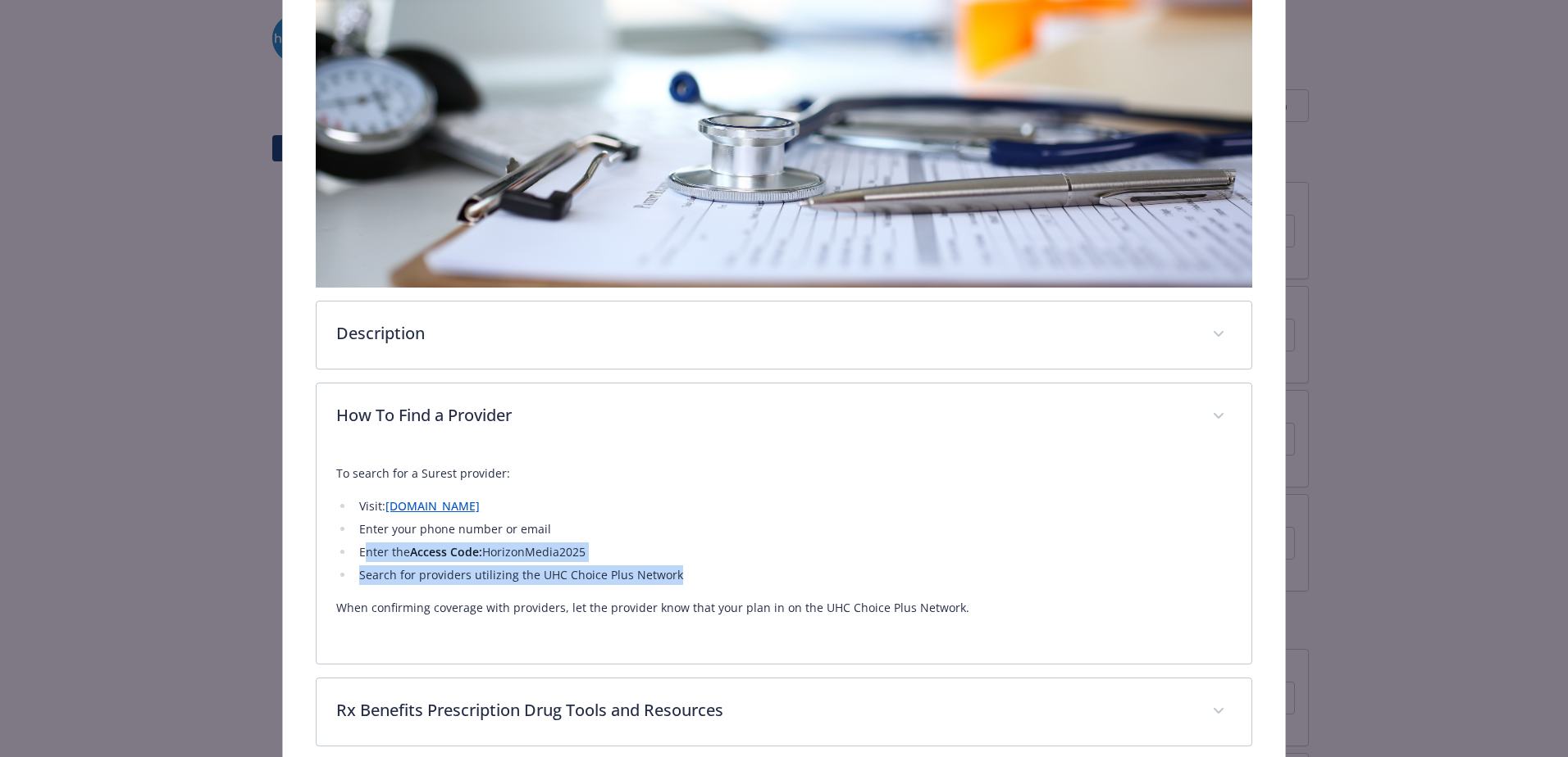
click at [649, 556] on li "Enter the Access Code: HorizonMedia2025" at bounding box center [793, 551] width 878 height 19
click at [580, 550] on li "Enter the Access Code: HorizonMedia2025" at bounding box center [793, 551] width 878 height 19
drag, startPoint x: 590, startPoint y: 544, endPoint x: 485, endPoint y: 554, distance: 105.5
click at [485, 554] on li "Enter the Access Code: HorizonMedia2025" at bounding box center [793, 551] width 878 height 19
copy li "HorizonMedia2025"
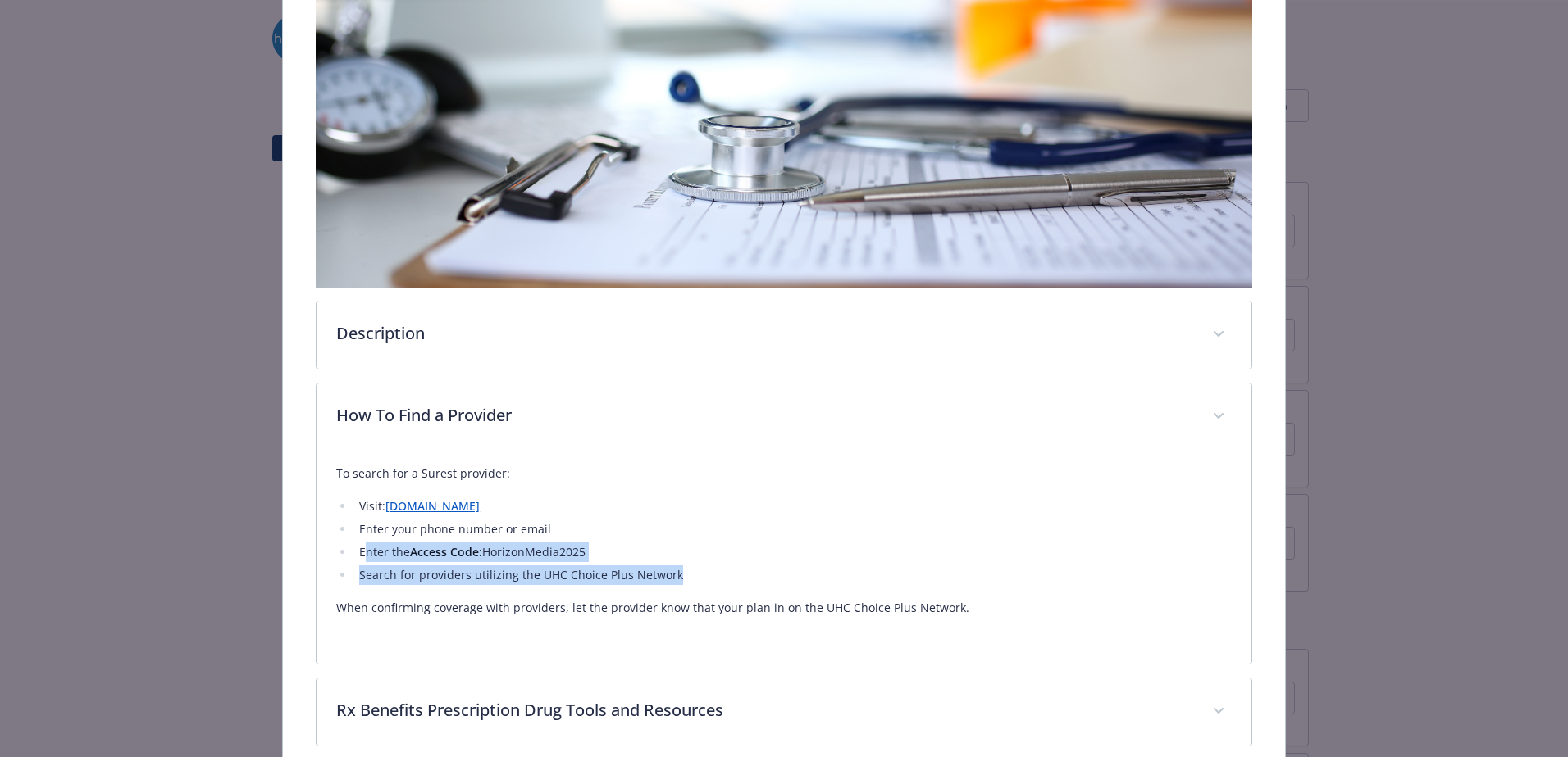
scroll to position [0, 0]
